Goal: Information Seeking & Learning: Learn about a topic

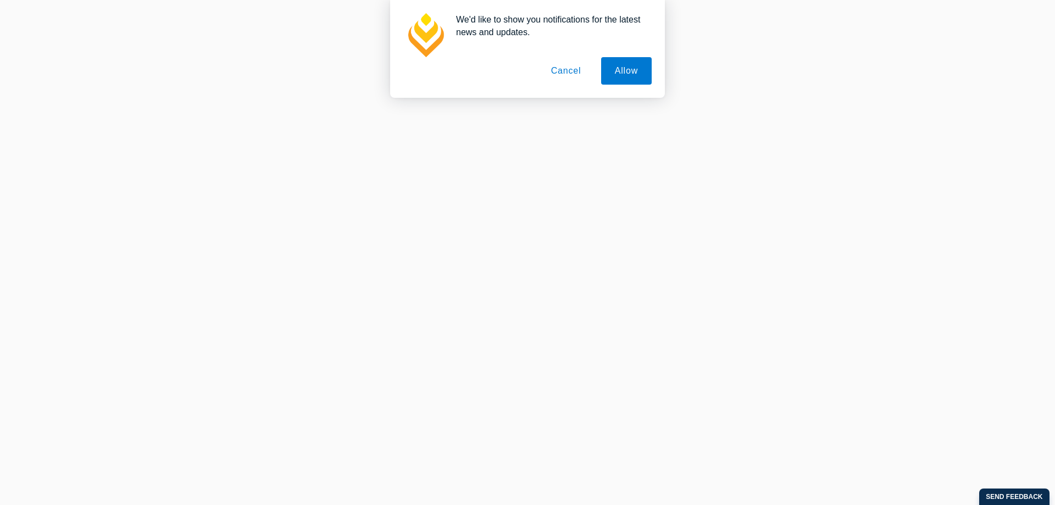
scroll to position [112, 0]
click at [578, 73] on button "Cancel" at bounding box center [567, 70] width 58 height 27
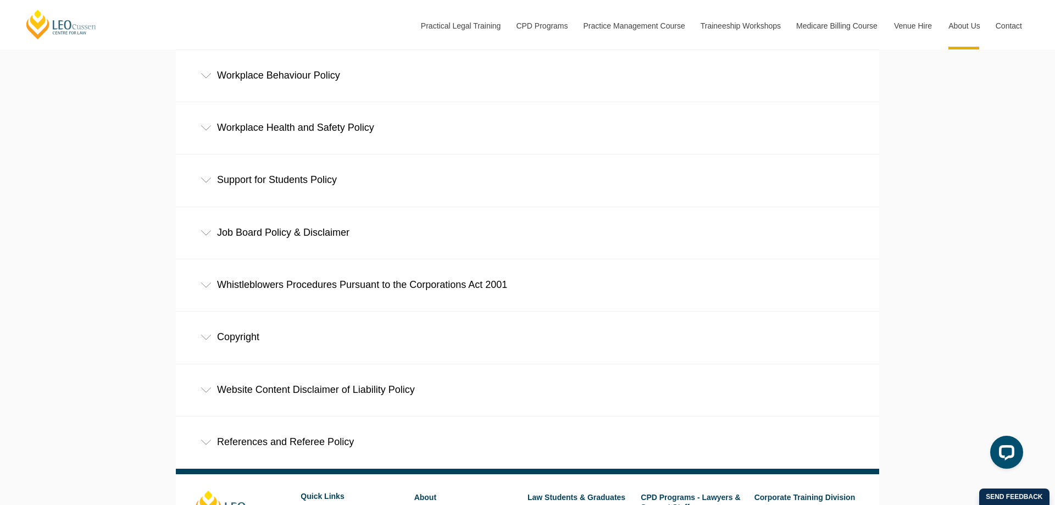
scroll to position [1071, 0]
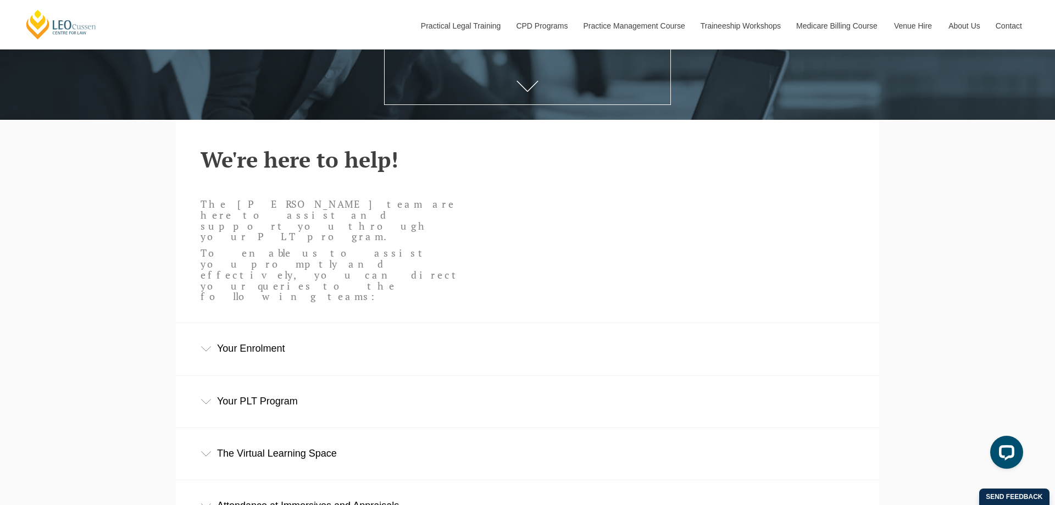
click at [435, 376] on div "Your PLT Program" at bounding box center [528, 401] width 704 height 51
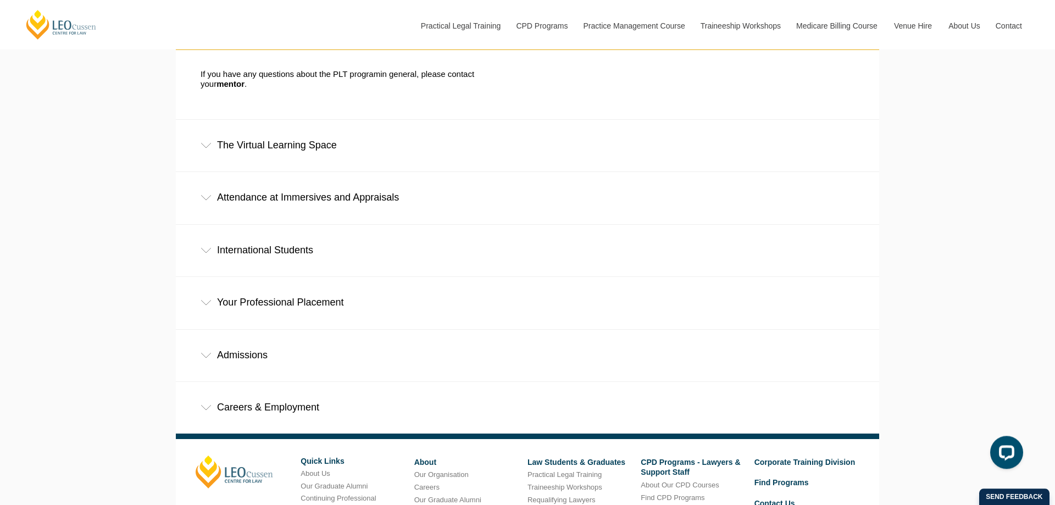
scroll to position [673, 0]
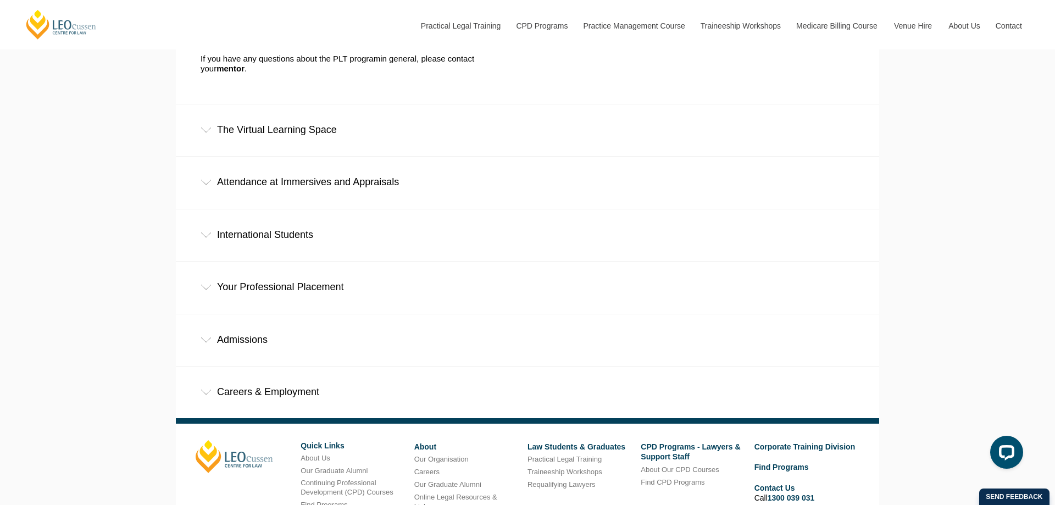
click at [345, 367] on div "Careers & Employment" at bounding box center [528, 392] width 704 height 51
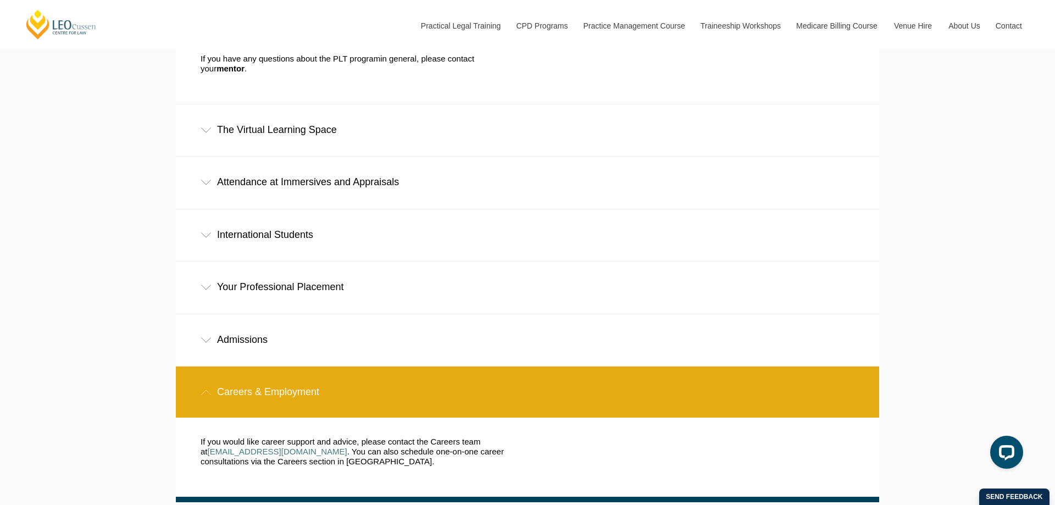
click at [356, 314] on div "Admissions" at bounding box center [528, 339] width 704 height 51
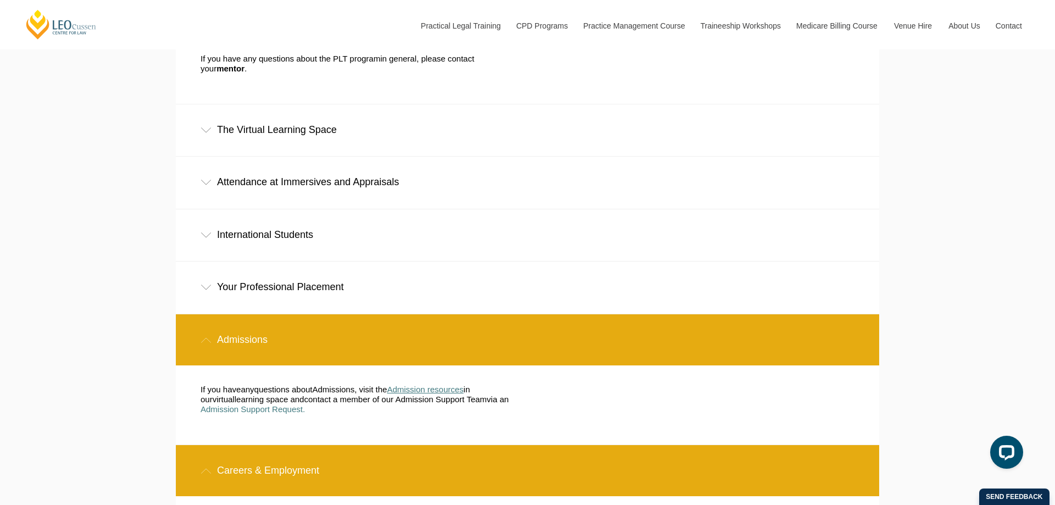
click at [426, 385] on span "Admission resources" at bounding box center [425, 389] width 76 height 9
